Goal: Information Seeking & Learning: Learn about a topic

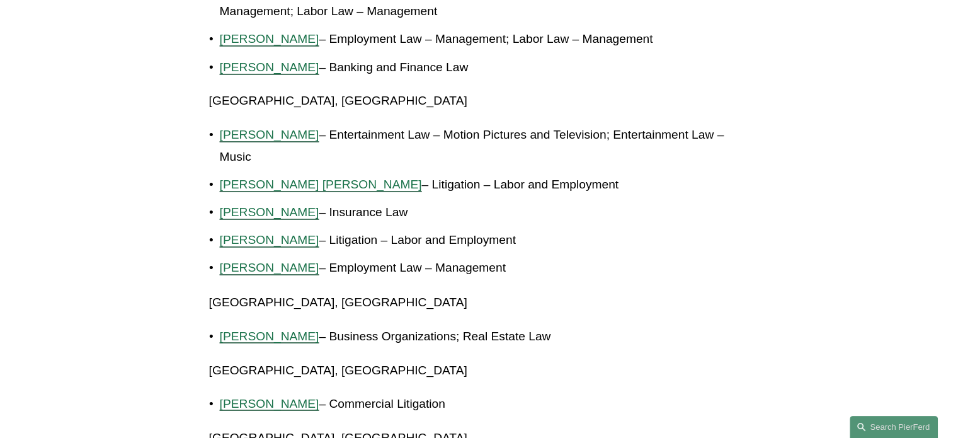
scroll to position [2112, 0]
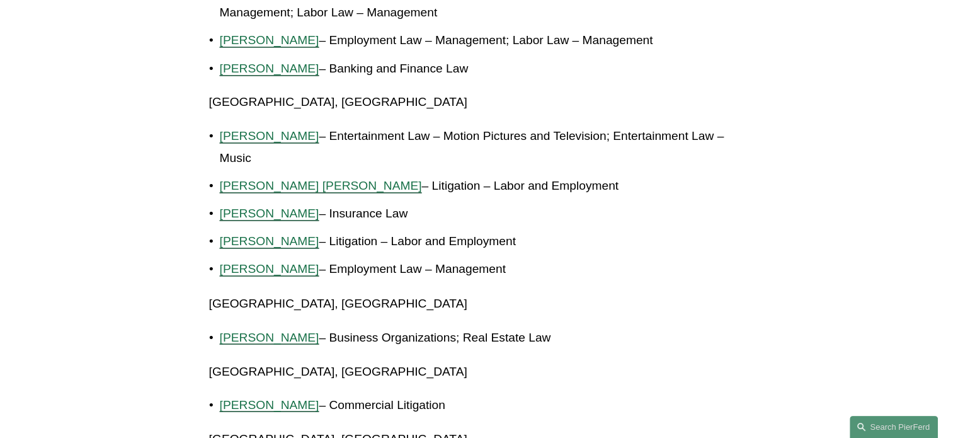
click at [344, 179] on span "[PERSON_NAME] [PERSON_NAME]" at bounding box center [321, 185] width 202 height 13
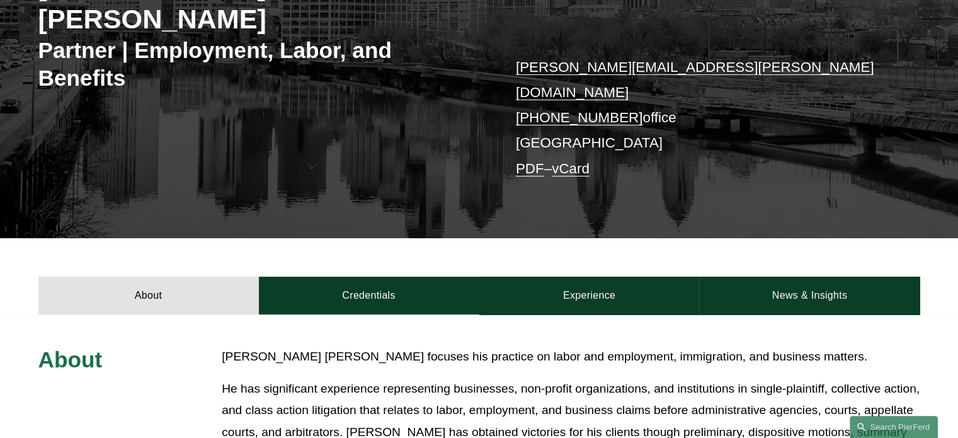
scroll to position [244, 0]
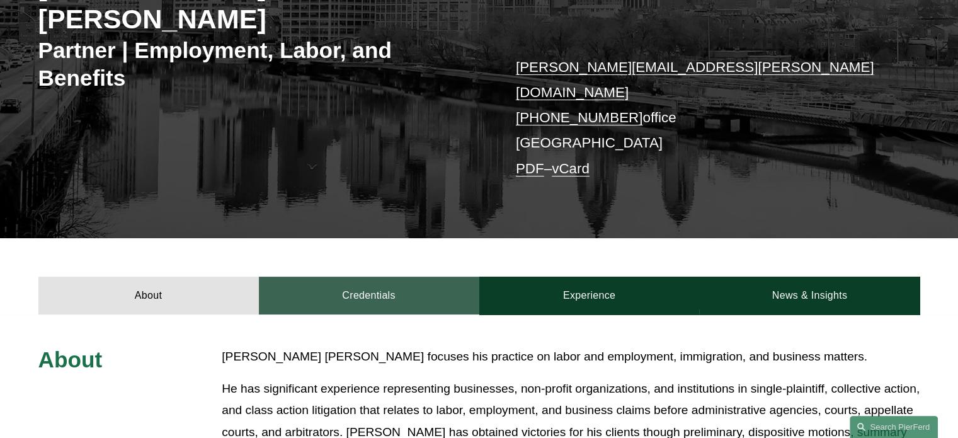
click at [350, 277] on link "Credentials" at bounding box center [369, 296] width 221 height 38
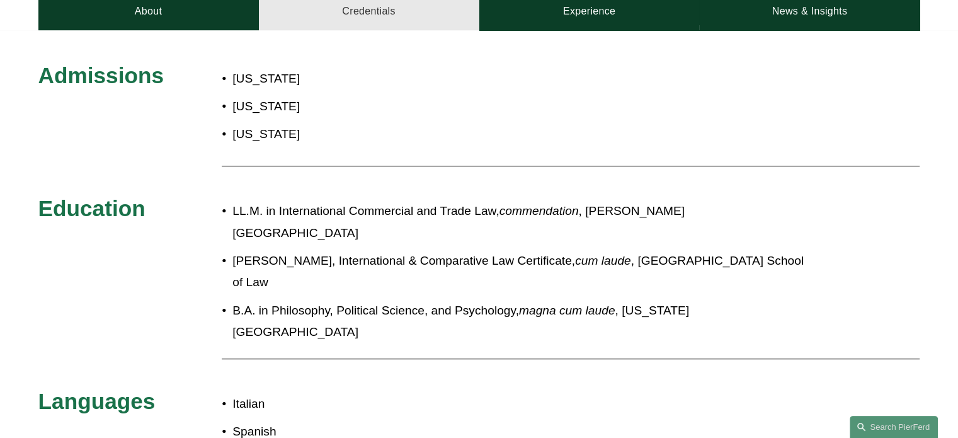
scroll to position [527, 0]
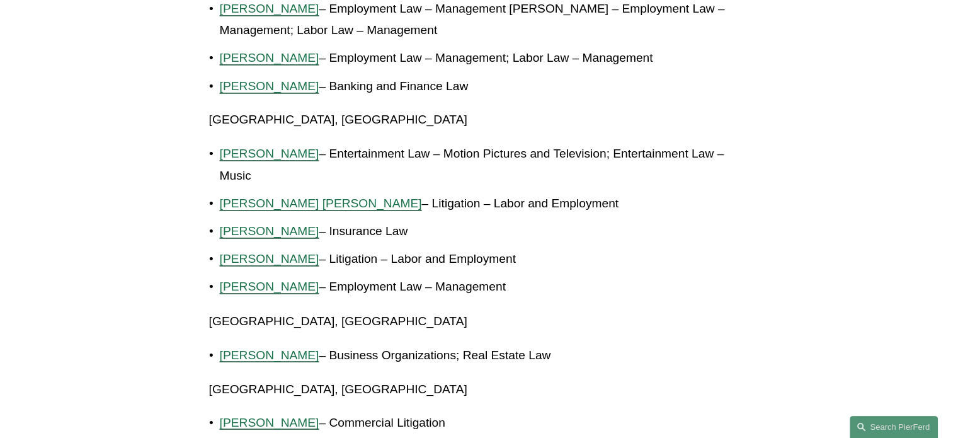
scroll to position [2112, 0]
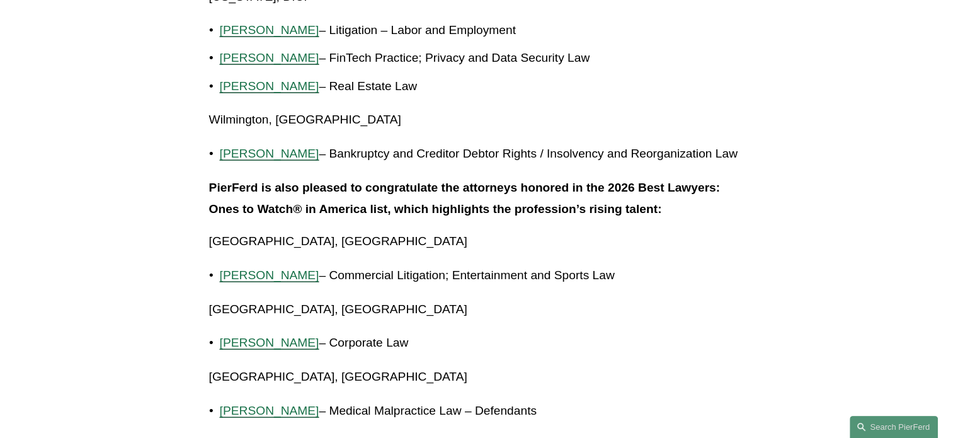
scroll to position [2730, 0]
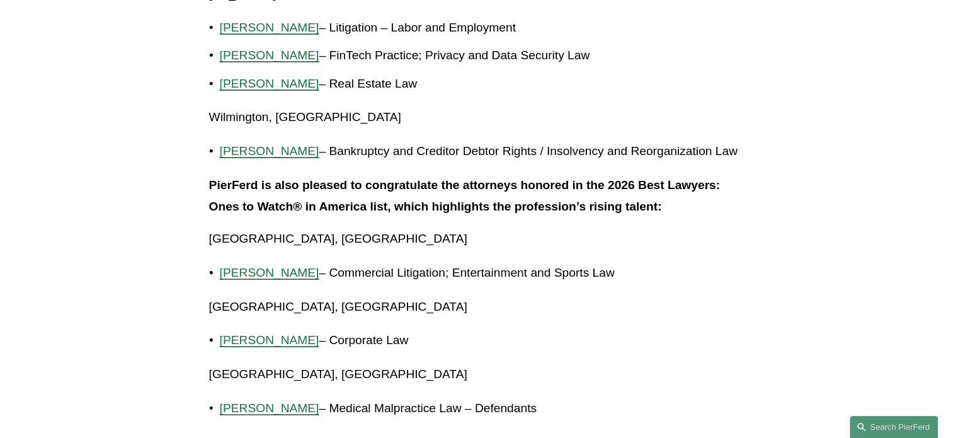
click at [265, 266] on span "[PERSON_NAME]" at bounding box center [270, 272] width 100 height 13
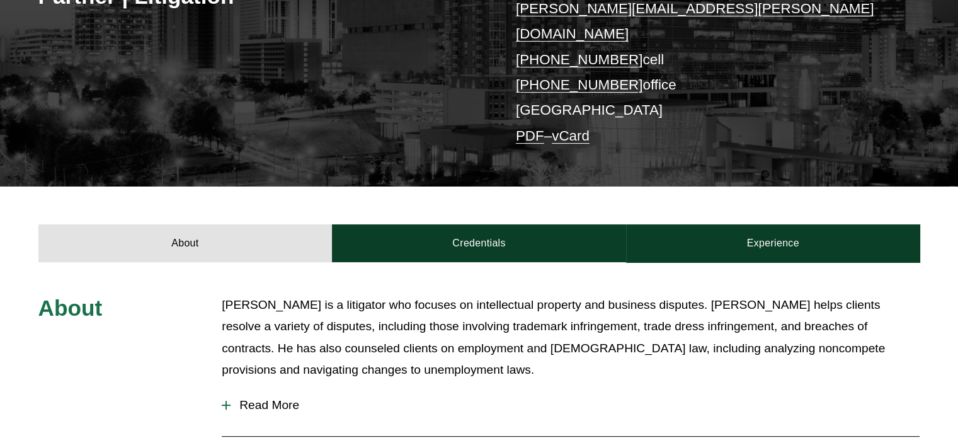
scroll to position [275, 0]
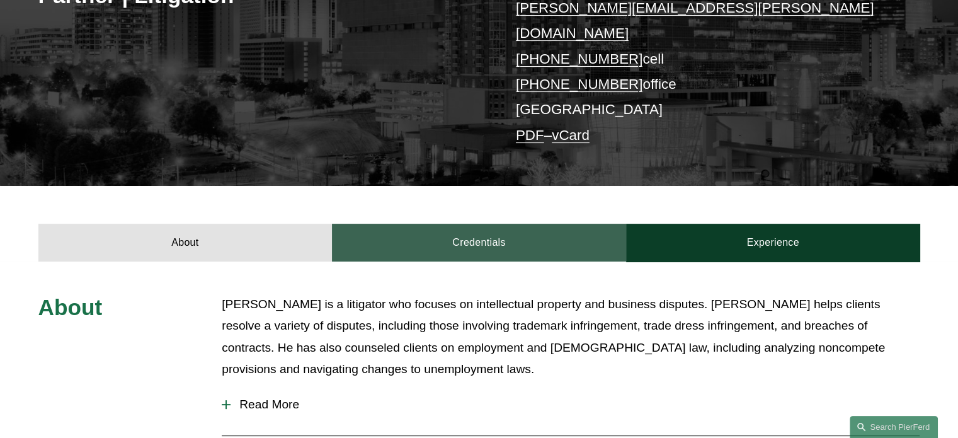
click at [396, 229] on link "Credentials" at bounding box center [479, 243] width 294 height 38
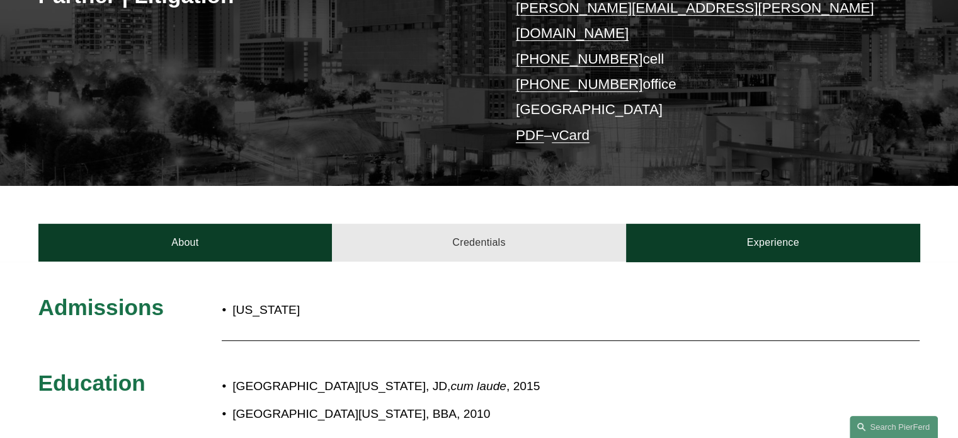
scroll to position [357, 0]
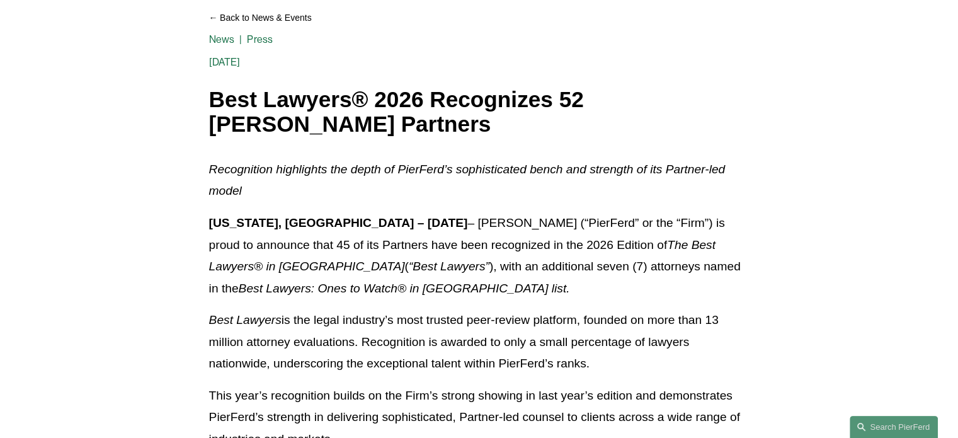
scroll to position [69, 0]
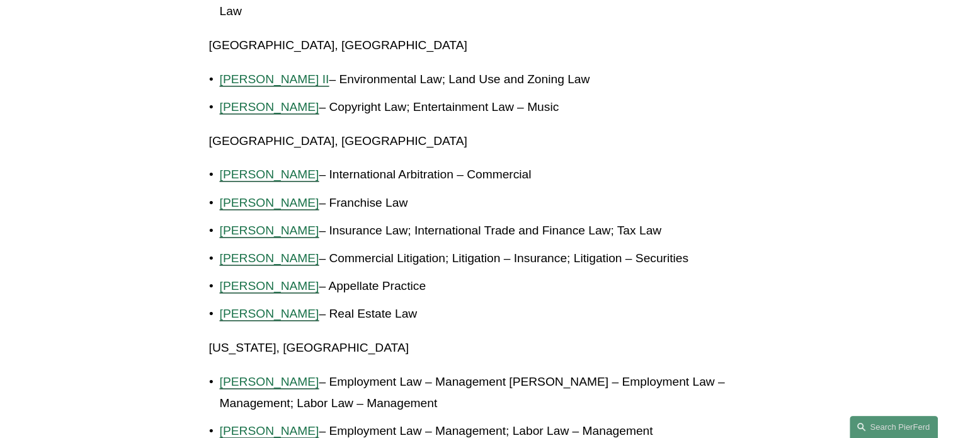
scroll to position [1722, 0]
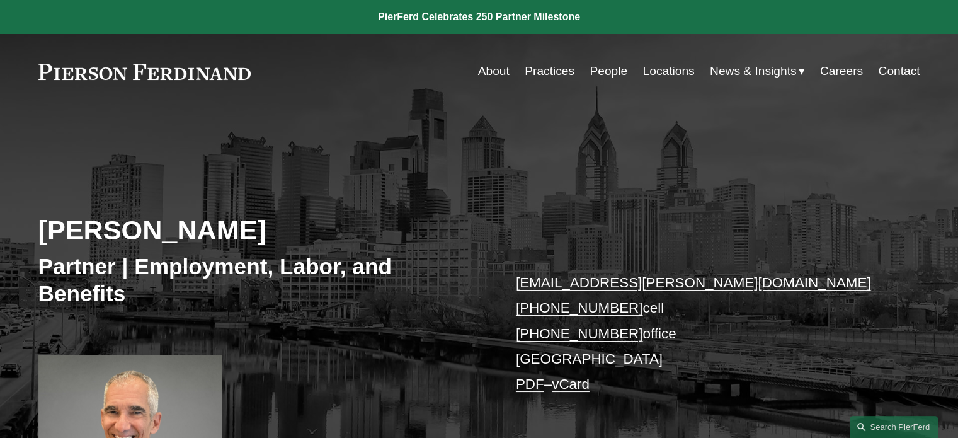
scroll to position [272, 0]
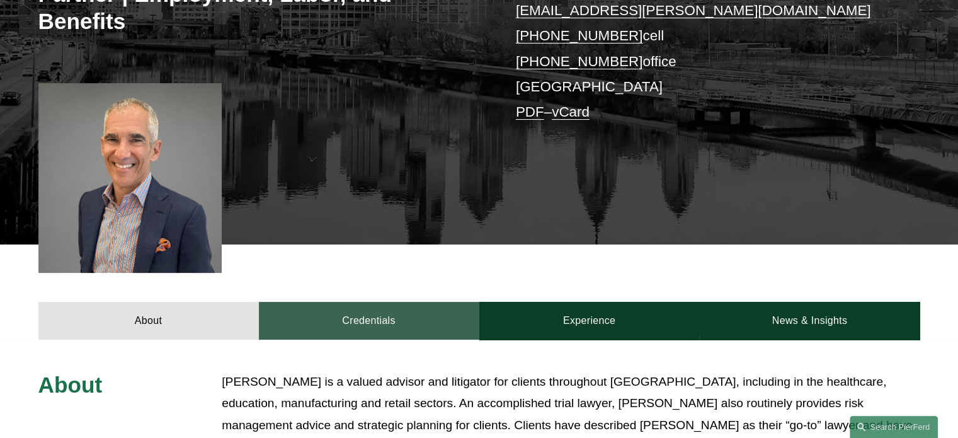
click at [354, 319] on link "Credentials" at bounding box center [369, 321] width 221 height 38
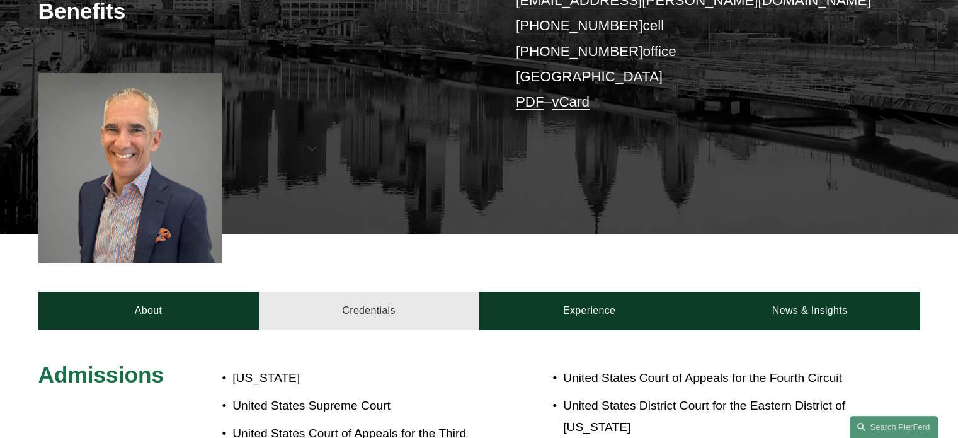
scroll to position [282, 0]
